Goal: Task Accomplishment & Management: Manage account settings

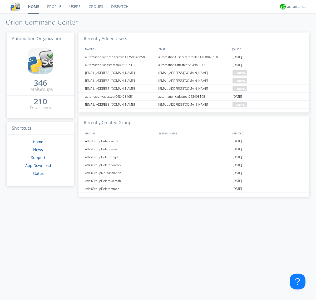
click at [95, 7] on link "Groups" at bounding box center [96, 6] width 23 height 13
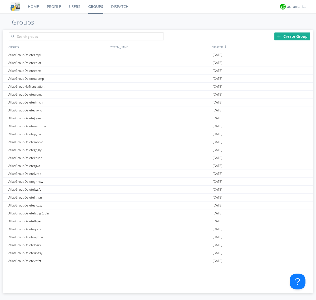
click at [293, 36] on div "Create Group" at bounding box center [293, 36] width 36 height 8
click at [95, 7] on link "Groups" at bounding box center [95, 6] width 23 height 13
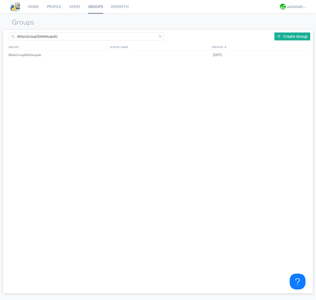
type input "AtlasGroupDeleteupalc"
click at [161, 37] on div at bounding box center [161, 37] width 5 height 5
type input "AtlasGroupDeleteupalc"
click at [306, 55] on div at bounding box center [306, 55] width 5 height 4
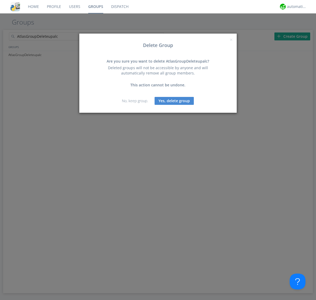
click at [175, 100] on button "Yes, delete group" at bounding box center [174, 101] width 39 height 8
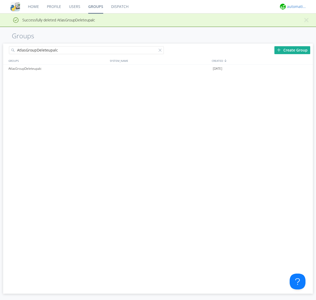
click at [296, 7] on div "automation+atlas" at bounding box center [297, 6] width 20 height 5
